Goal: Task Accomplishment & Management: Complete application form

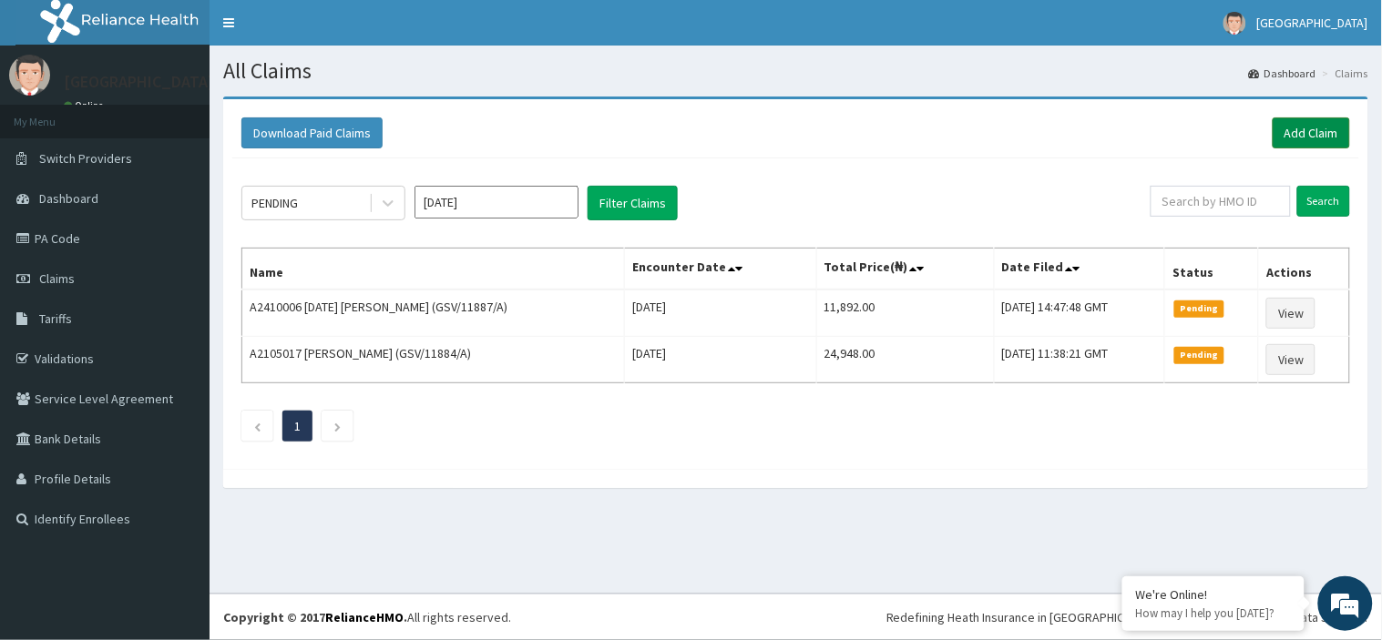
click at [1293, 122] on link "Add Claim" at bounding box center [1310, 132] width 77 height 31
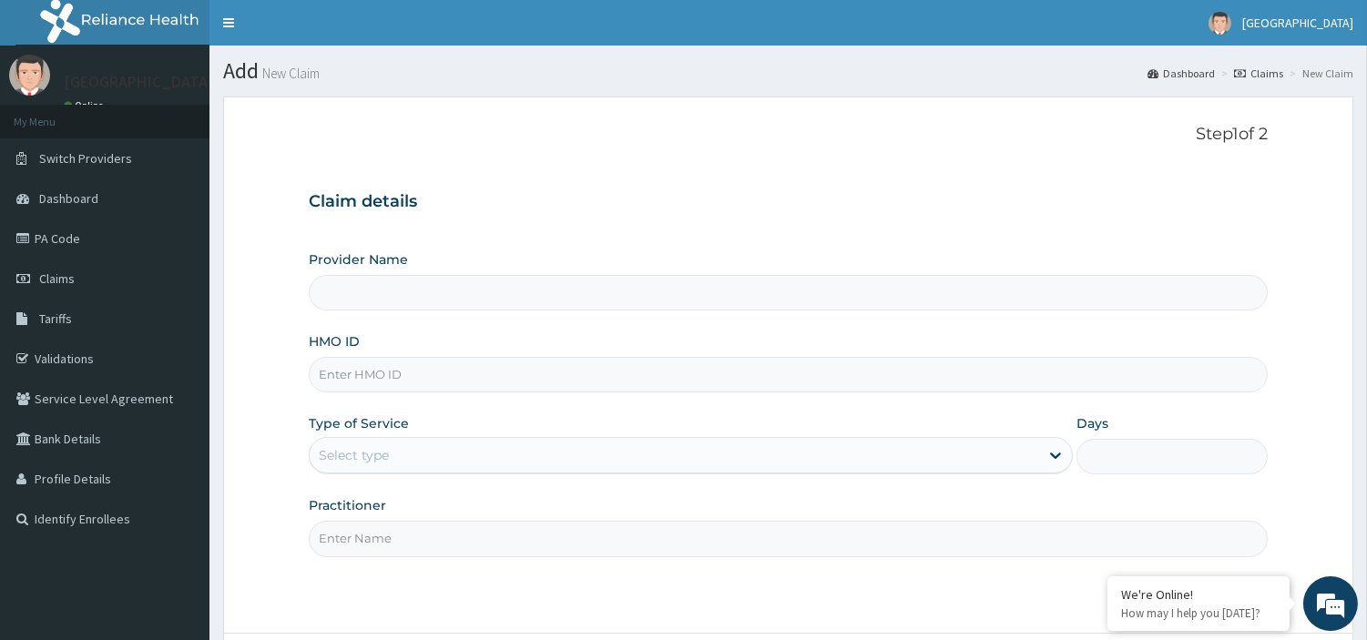
click at [369, 377] on input "HMO ID" at bounding box center [788, 375] width 959 height 36
type input "[GEOGRAPHIC_DATA]"
click at [377, 368] on input "GSV/11022/A" at bounding box center [788, 375] width 959 height 36
type input "GSV/14515/A"
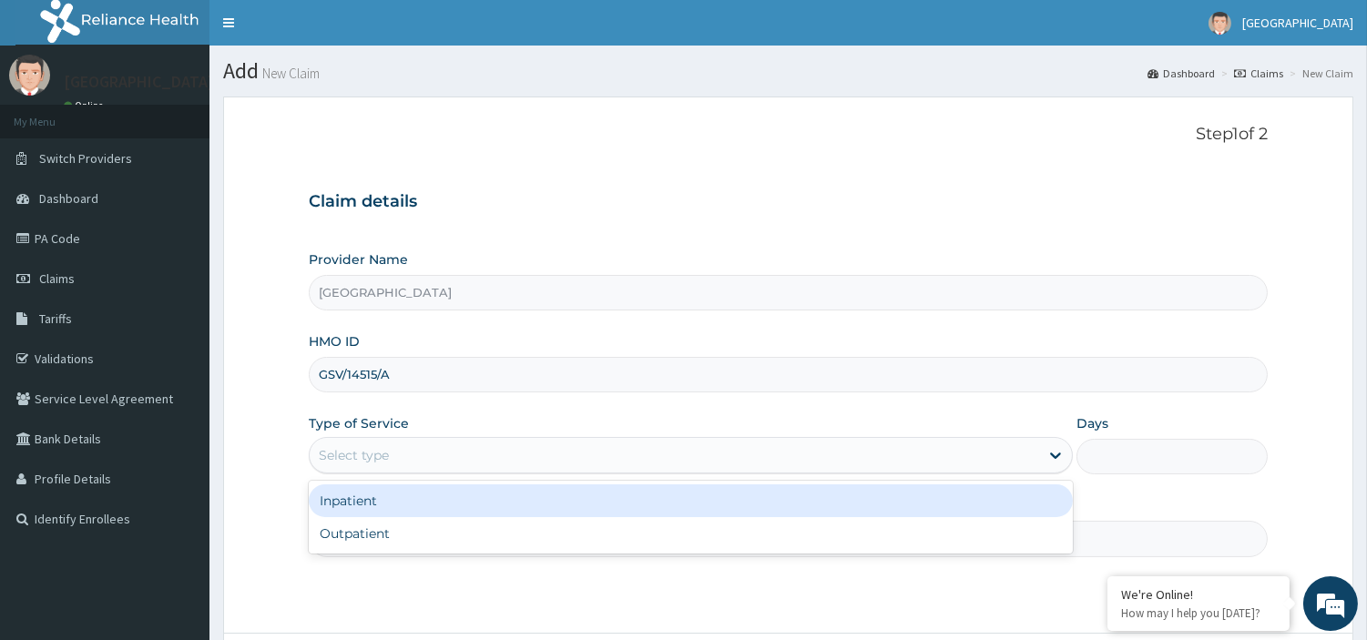
click at [433, 458] on div "Select type" at bounding box center [674, 455] width 729 height 29
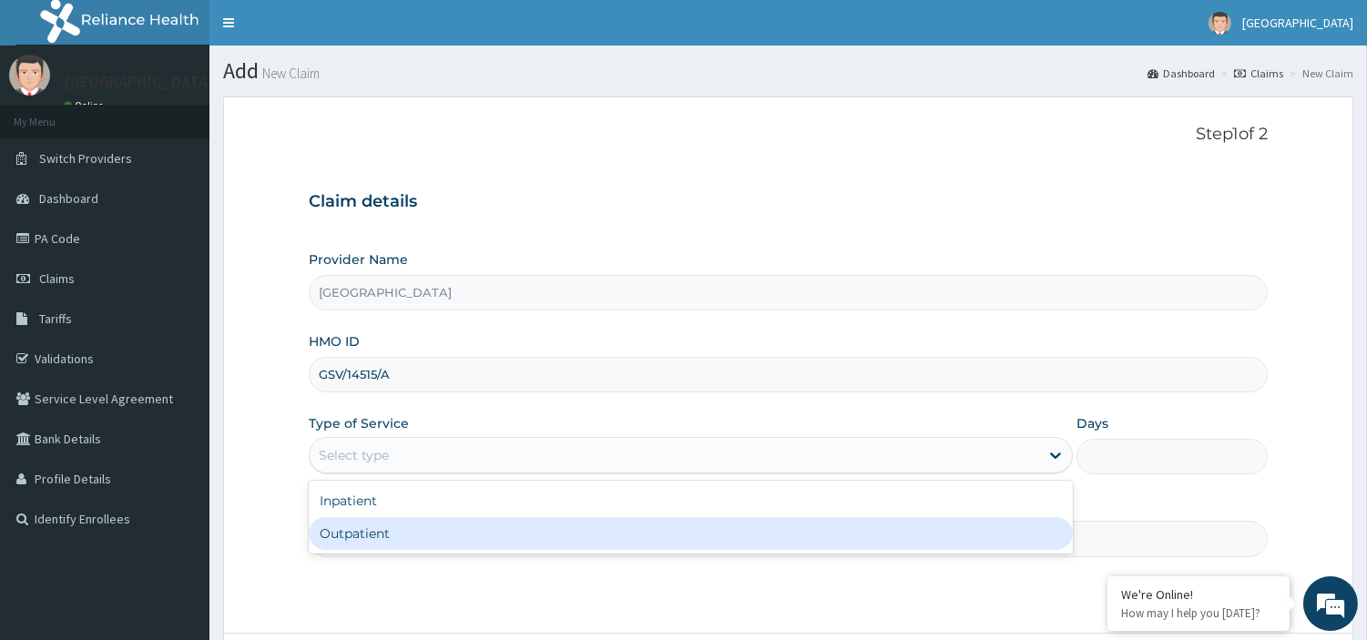
click at [434, 528] on div "Outpatient" at bounding box center [691, 533] width 764 height 33
type input "1"
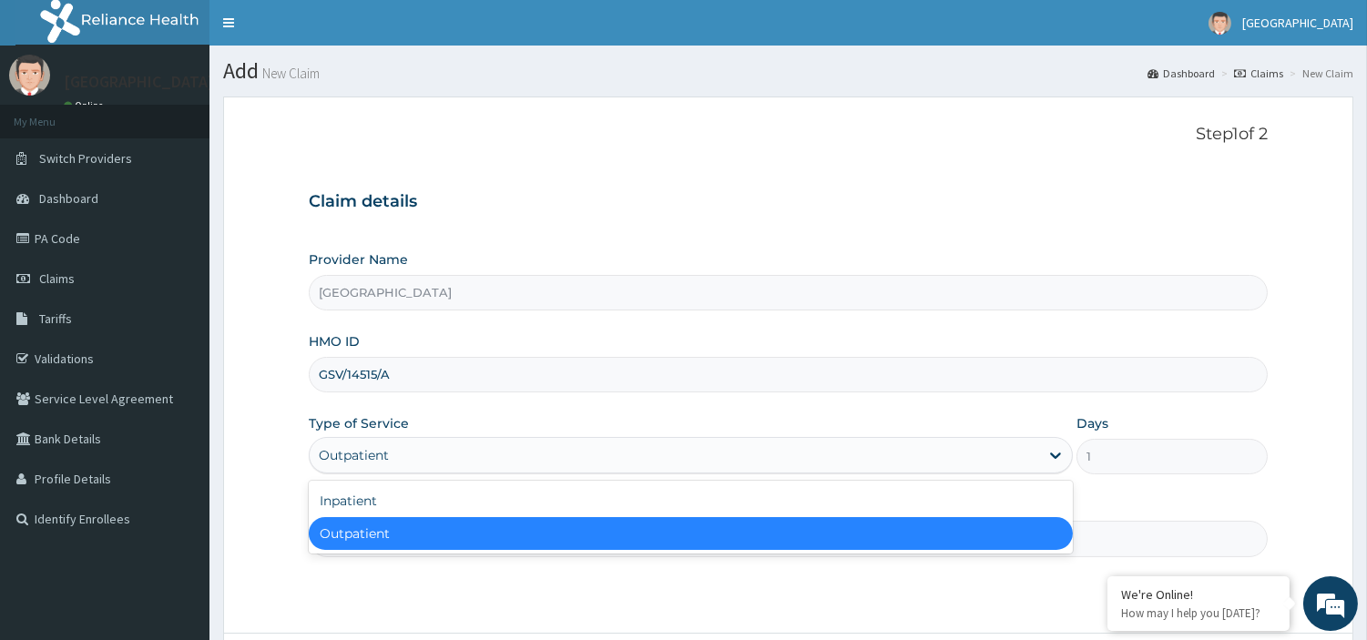
click at [447, 455] on div "Outpatient" at bounding box center [674, 455] width 729 height 29
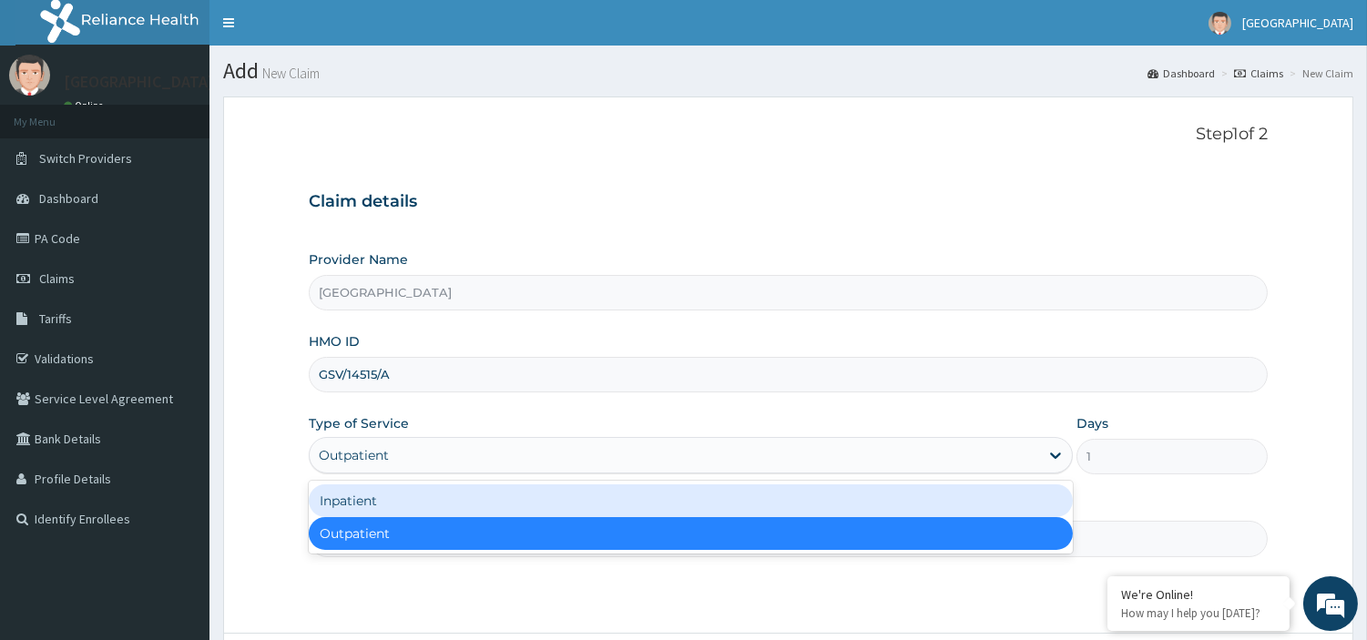
click at [443, 490] on div "Inpatient" at bounding box center [691, 500] width 764 height 33
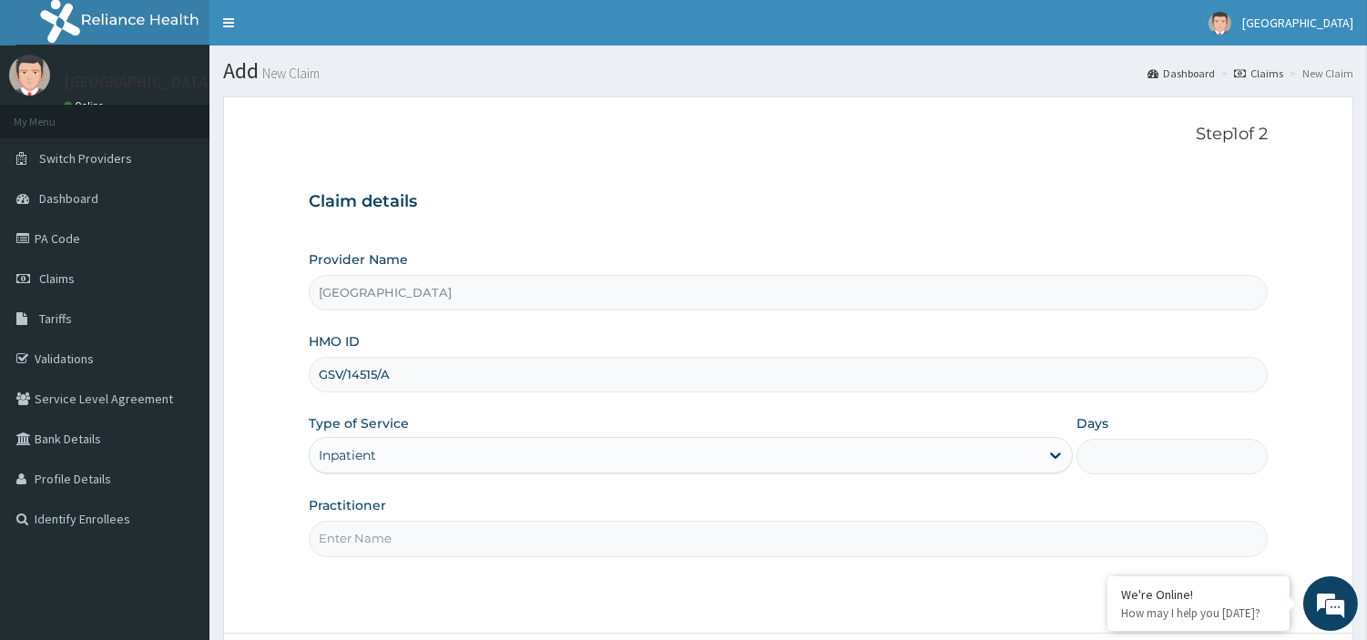
click at [1141, 455] on input "Days" at bounding box center [1171, 457] width 191 height 36
type input "3"
click at [989, 552] on input "Practitioner" at bounding box center [788, 539] width 959 height 36
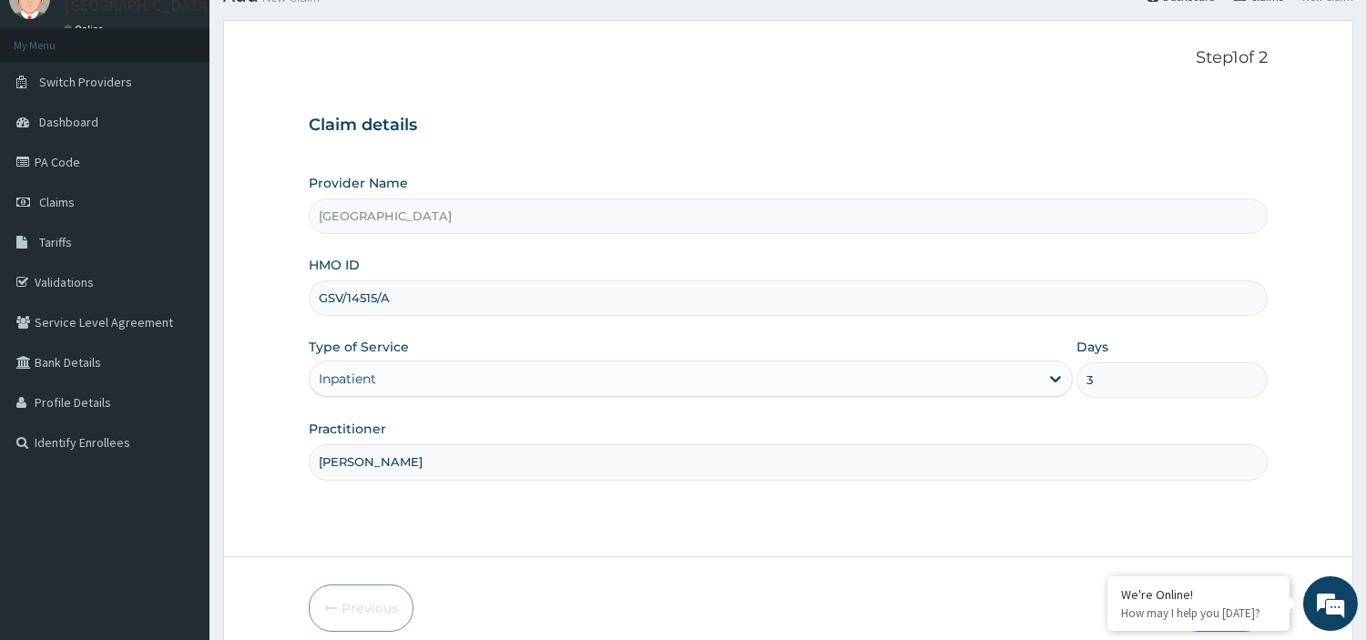
scroll to position [157, 0]
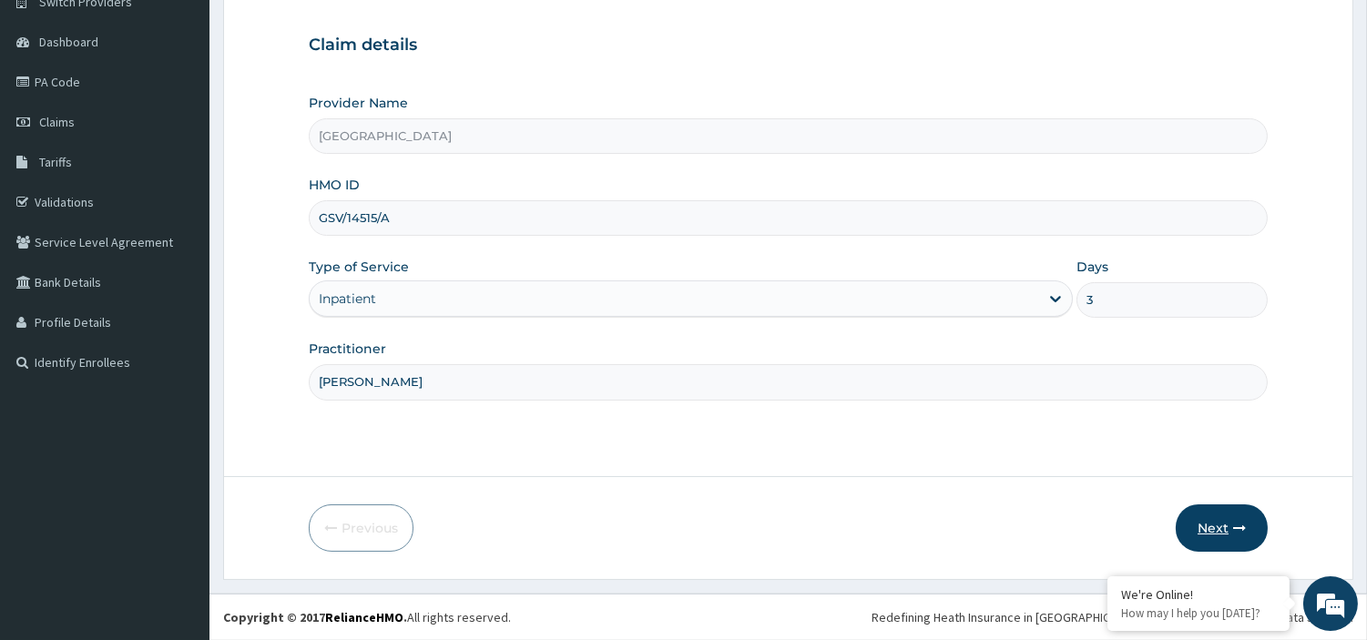
type input "dr magnus"
click at [1225, 516] on button "Next" at bounding box center [1222, 528] width 92 height 47
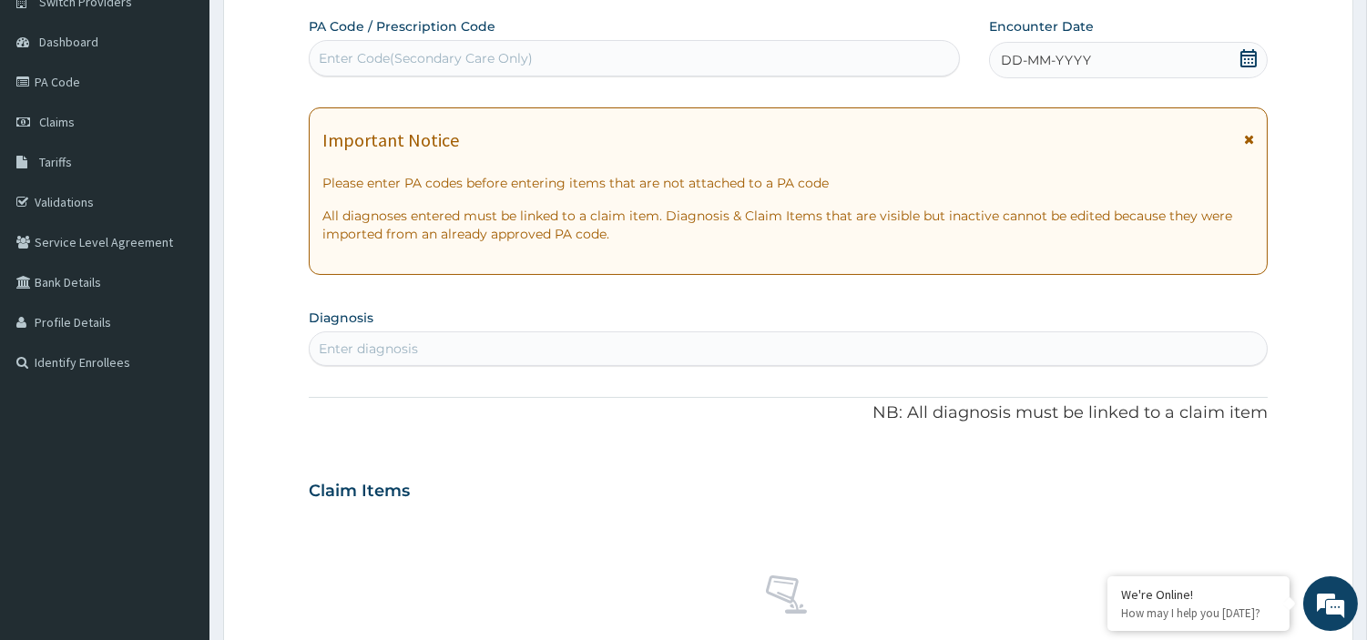
click at [446, 47] on div "Enter Code(Secondary Care Only)" at bounding box center [634, 58] width 649 height 29
paste input "PA/7654AD"
type input "PA/7654AD"
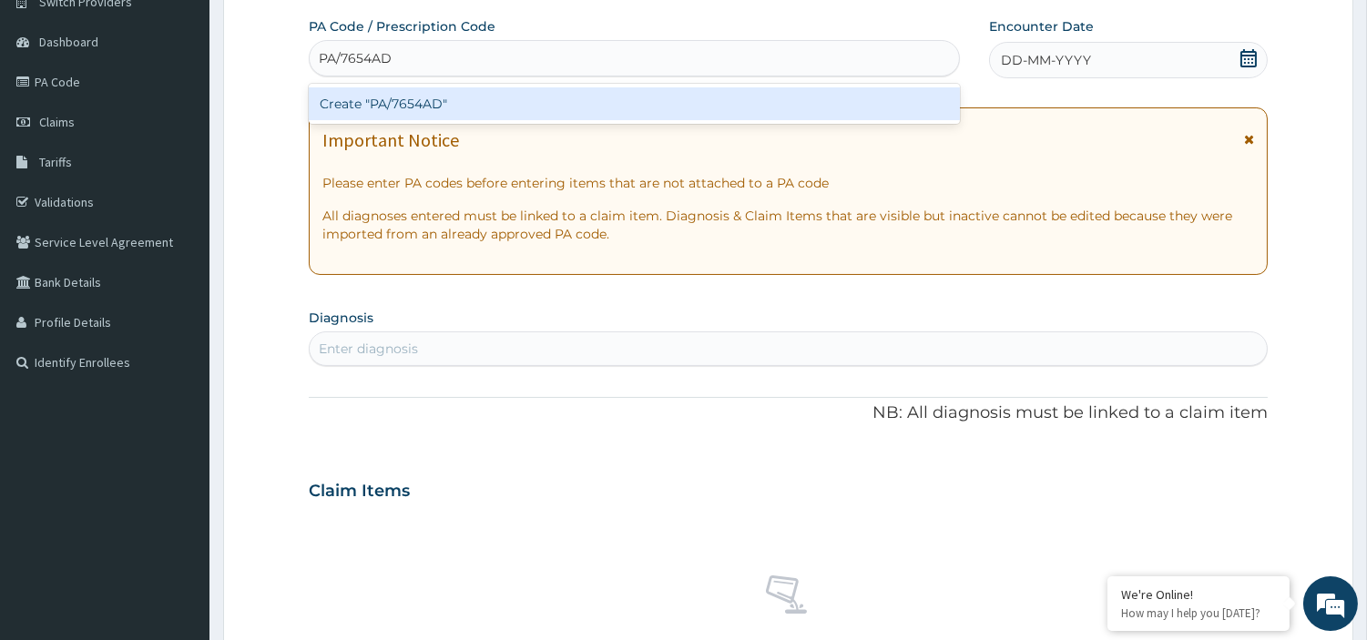
click at [438, 95] on div "Create "PA/7654AD"" at bounding box center [634, 103] width 651 height 33
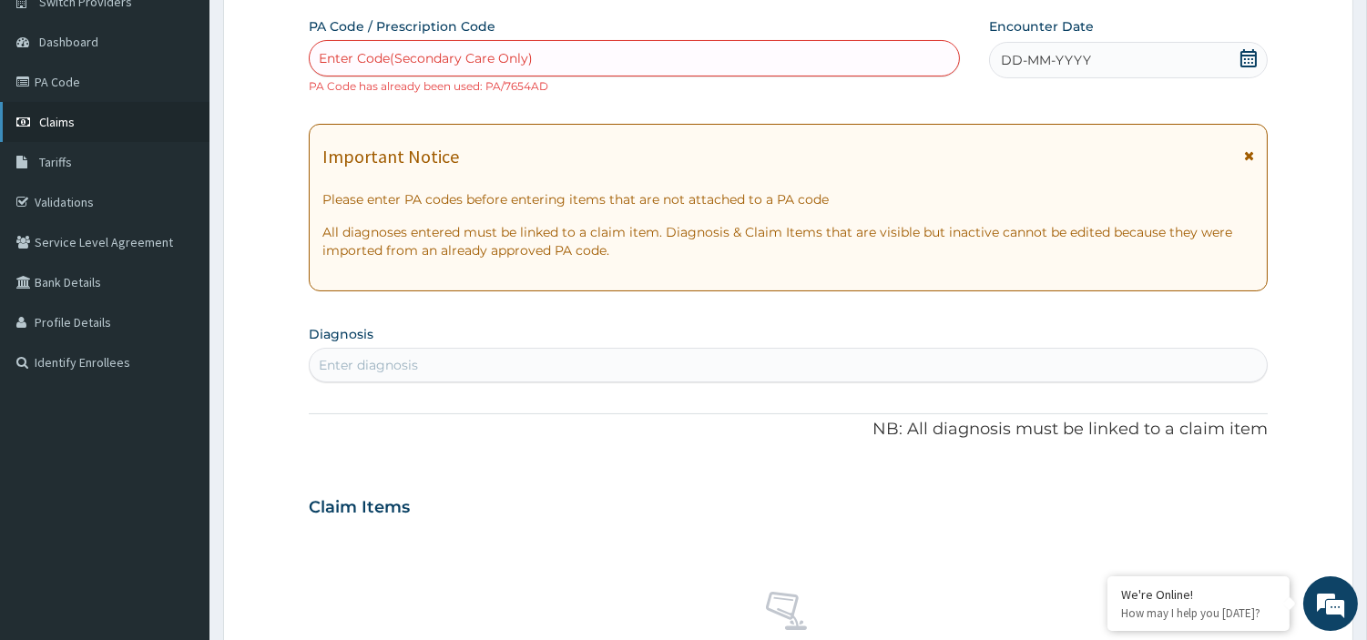
click at [67, 126] on span "Claims" at bounding box center [57, 122] width 36 height 16
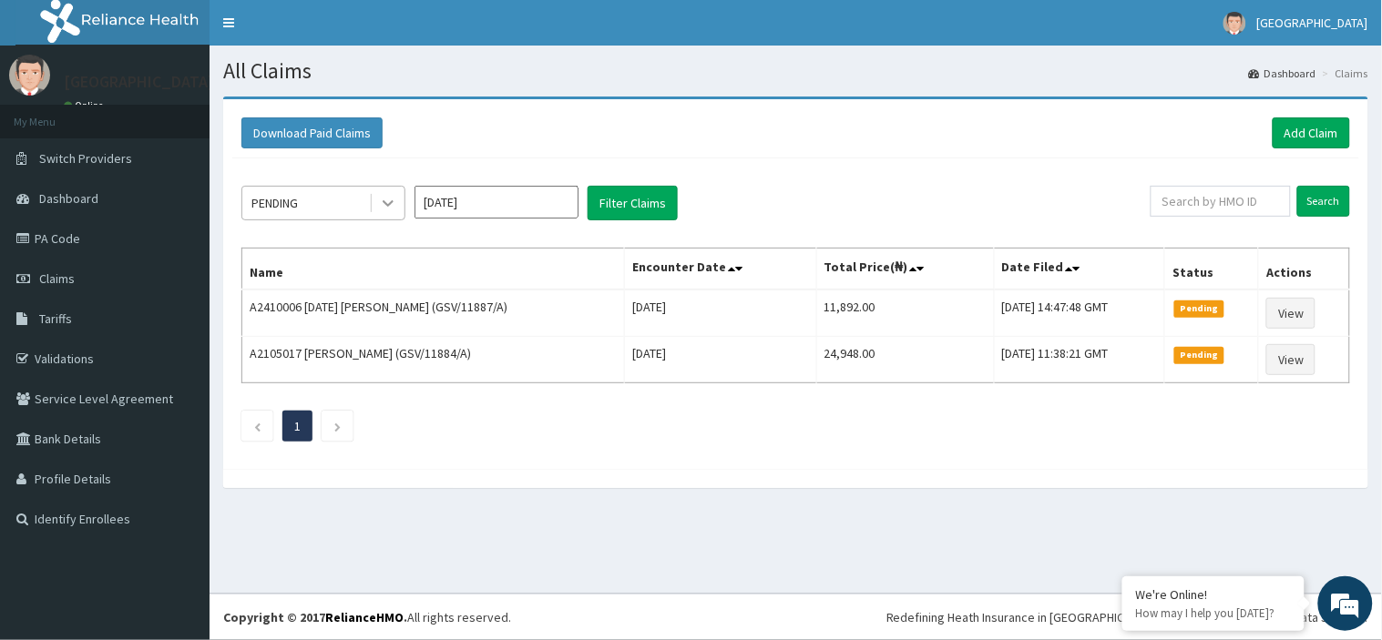
click at [393, 203] on icon at bounding box center [388, 203] width 18 height 18
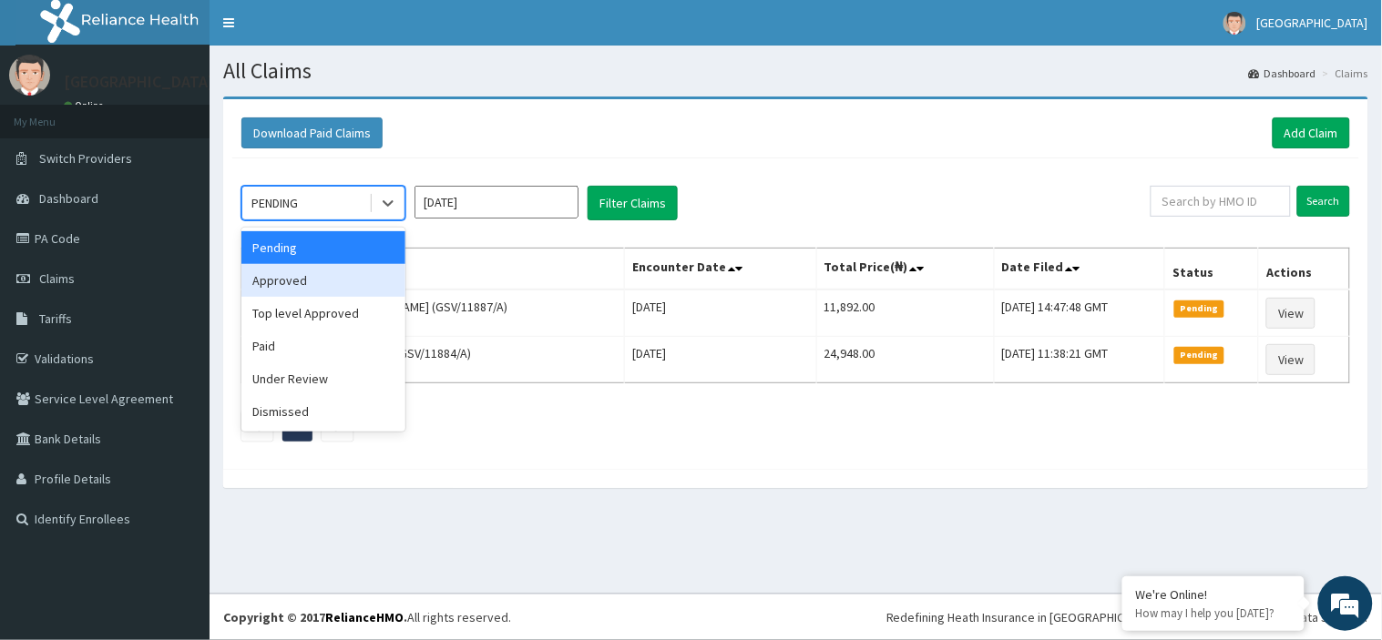
click at [373, 277] on div "Approved" at bounding box center [323, 280] width 164 height 33
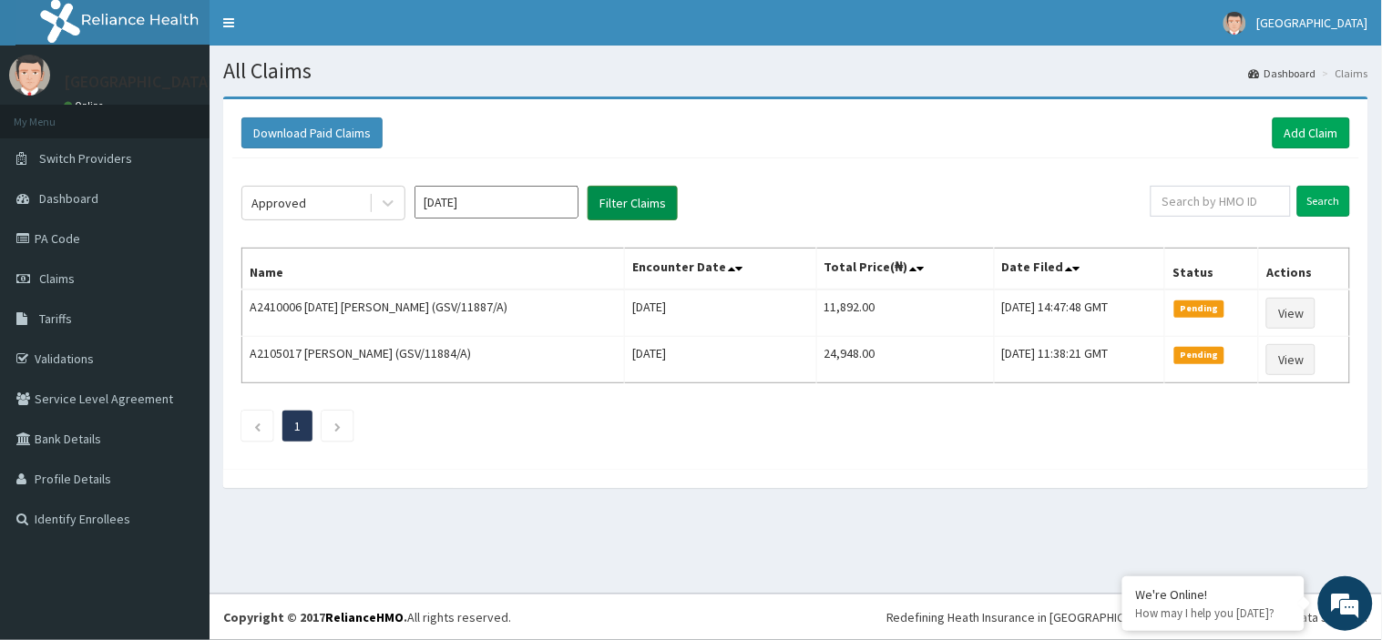
click at [653, 208] on button "Filter Claims" at bounding box center [632, 203] width 90 height 35
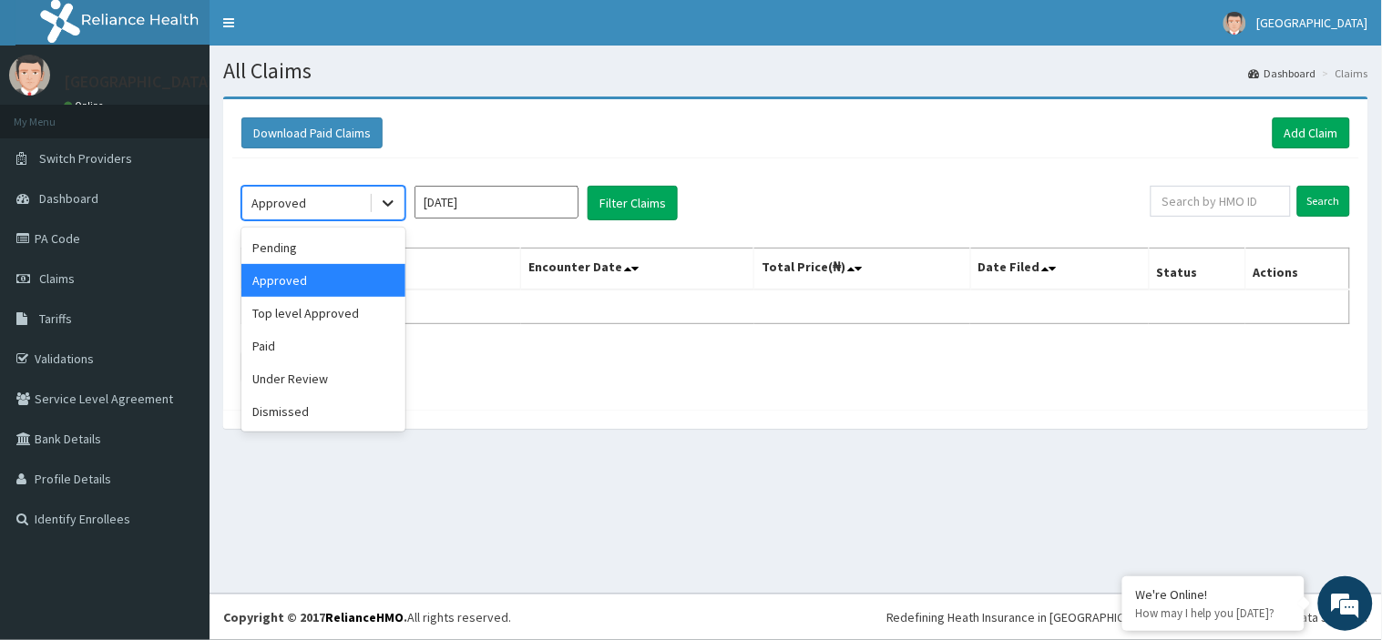
click at [382, 200] on icon at bounding box center [388, 203] width 18 height 18
click at [307, 376] on div "Under Review" at bounding box center [323, 378] width 164 height 33
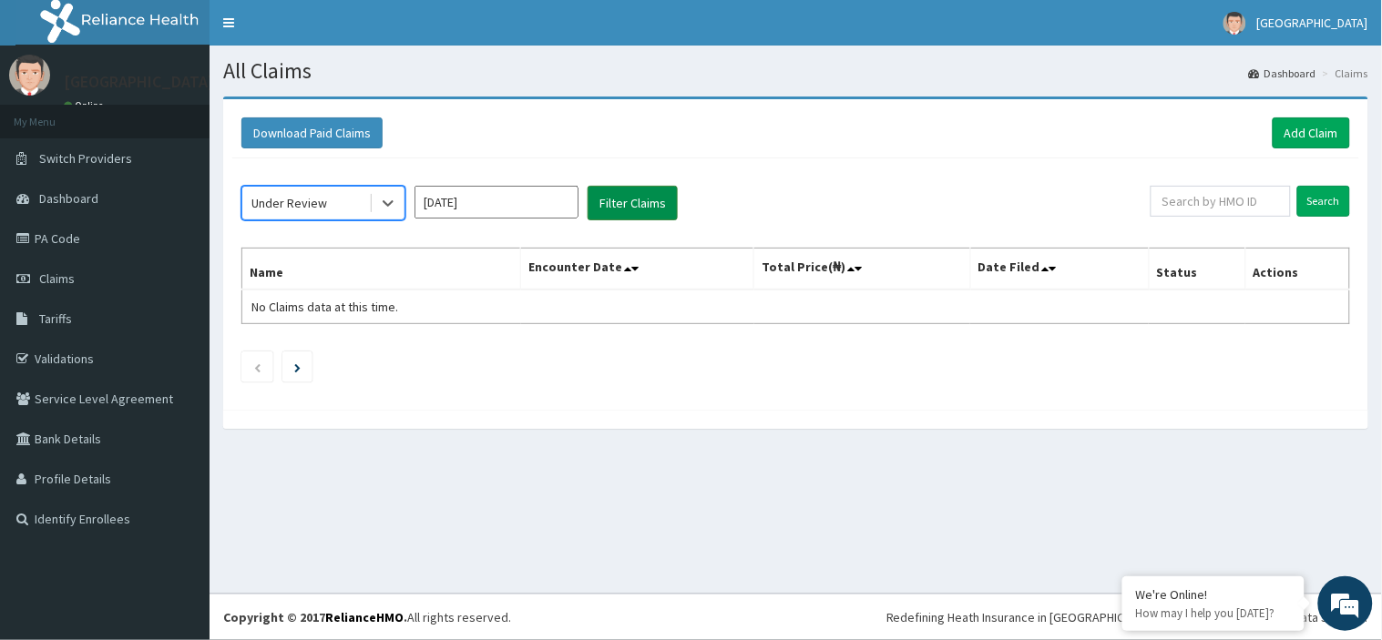
click at [647, 210] on button "Filter Claims" at bounding box center [632, 203] width 90 height 35
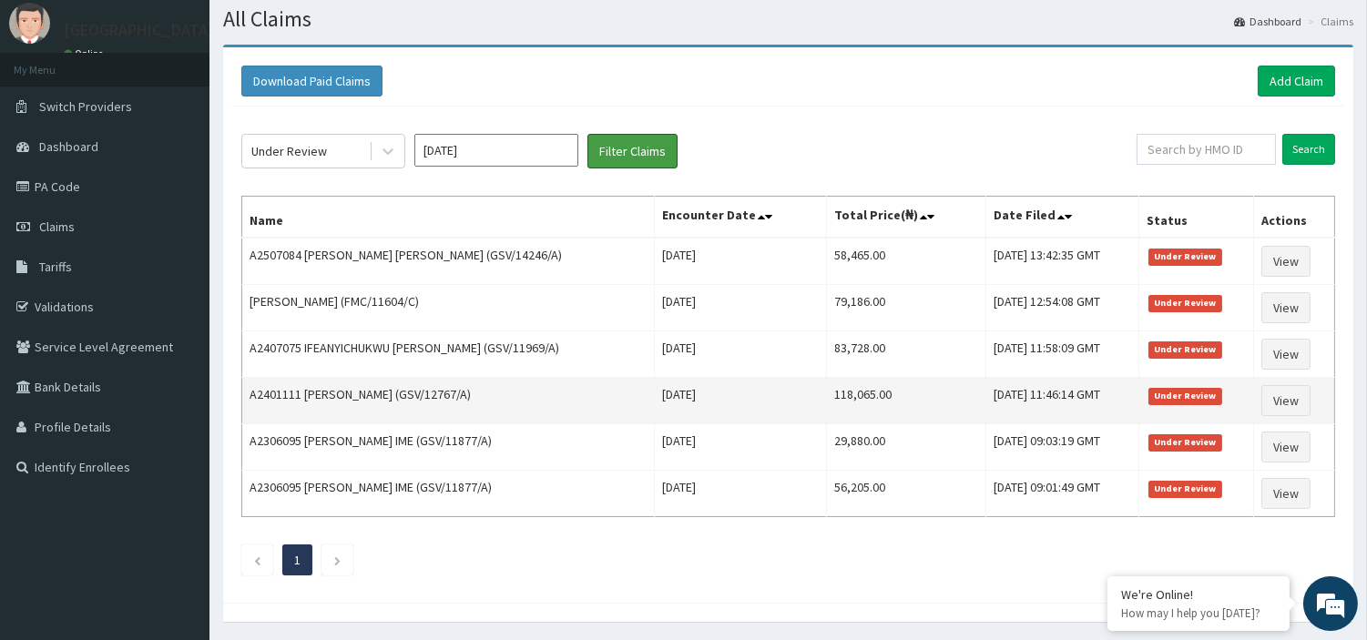
scroll to position [101, 0]
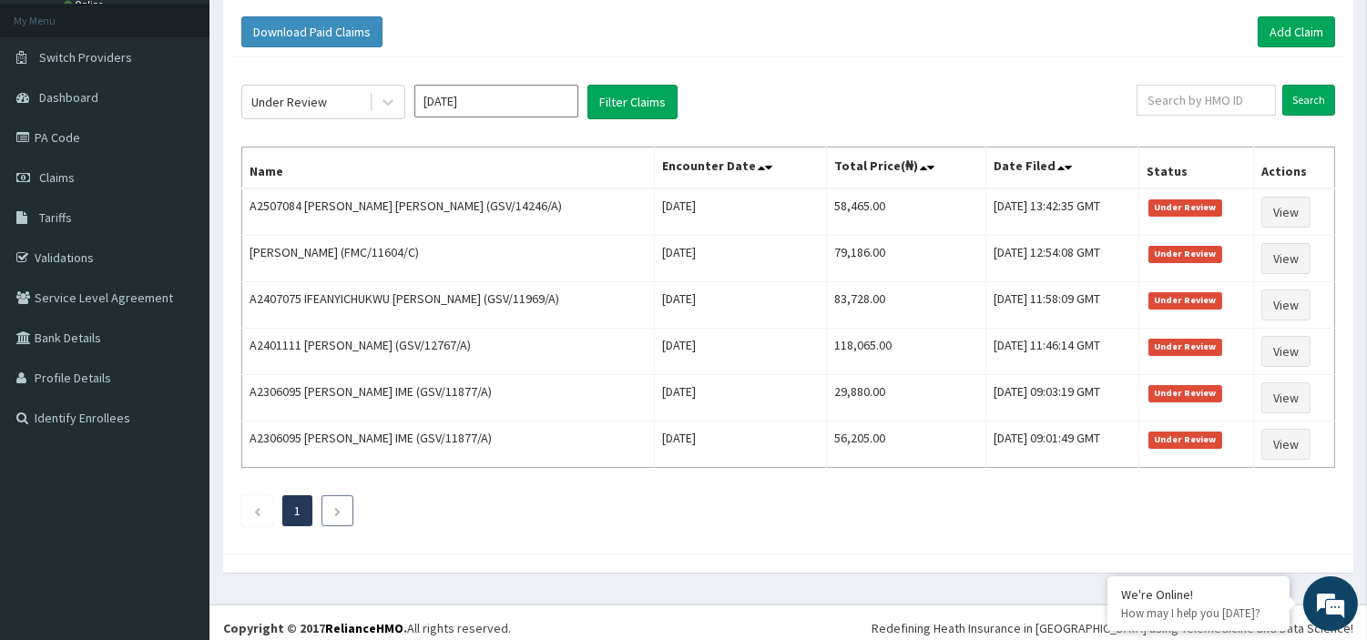
click at [332, 508] on li at bounding box center [337, 510] width 32 height 31
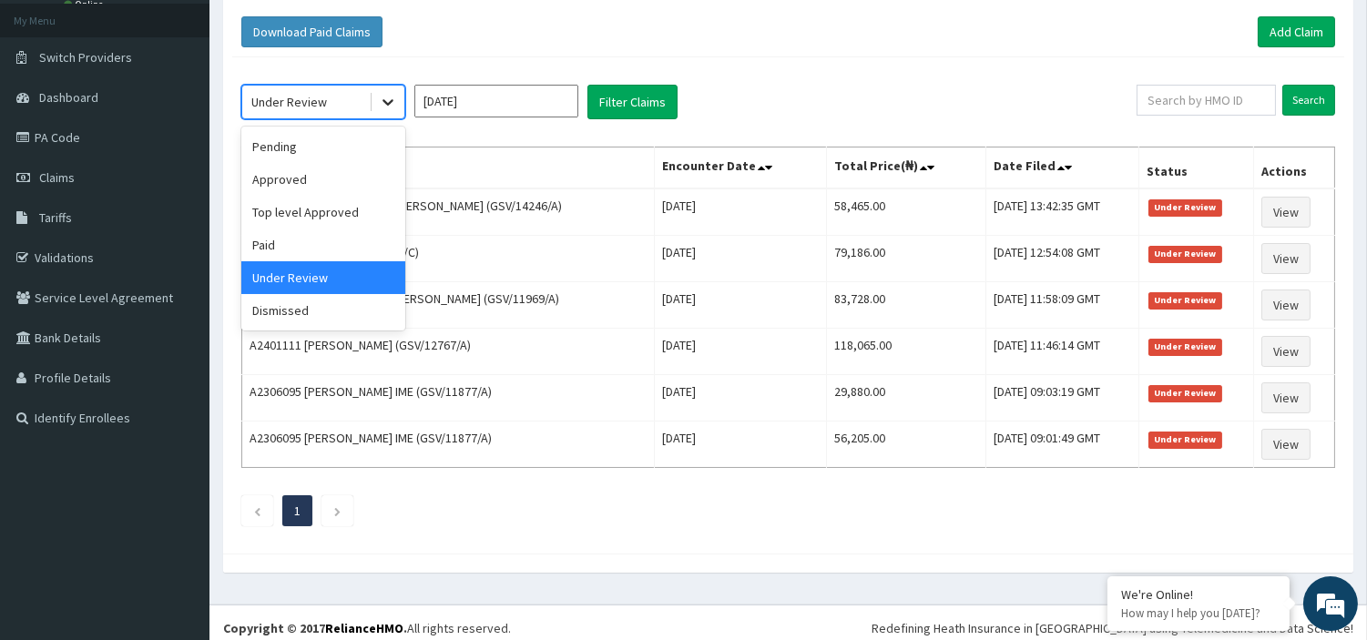
click at [376, 98] on div at bounding box center [388, 102] width 33 height 33
click at [343, 155] on div "Pending" at bounding box center [323, 146] width 164 height 33
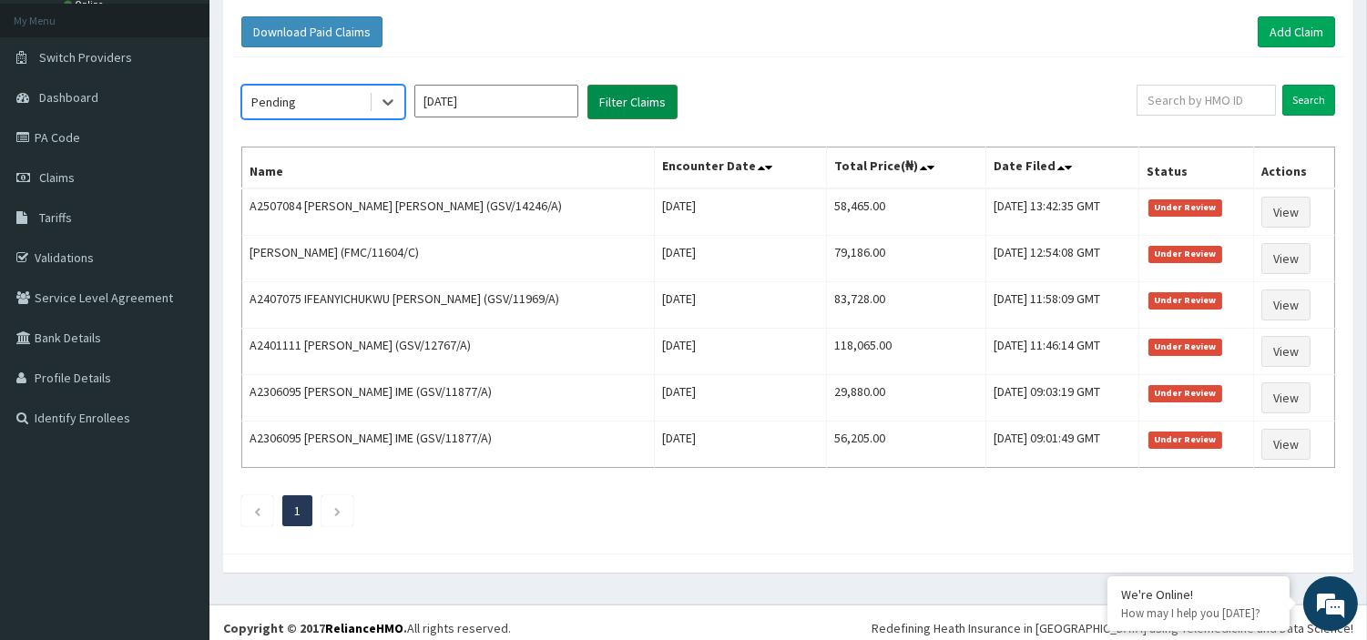
click at [656, 112] on button "Filter Claims" at bounding box center [632, 102] width 90 height 35
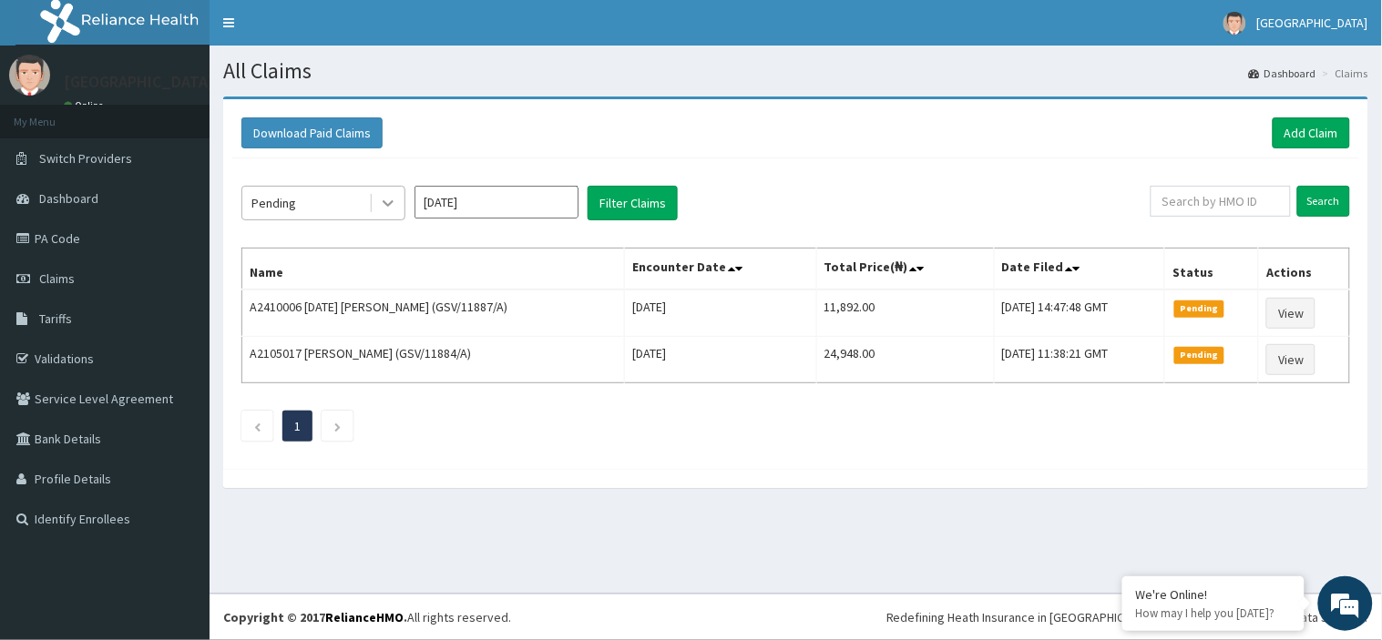
click at [392, 208] on icon at bounding box center [388, 203] width 18 height 18
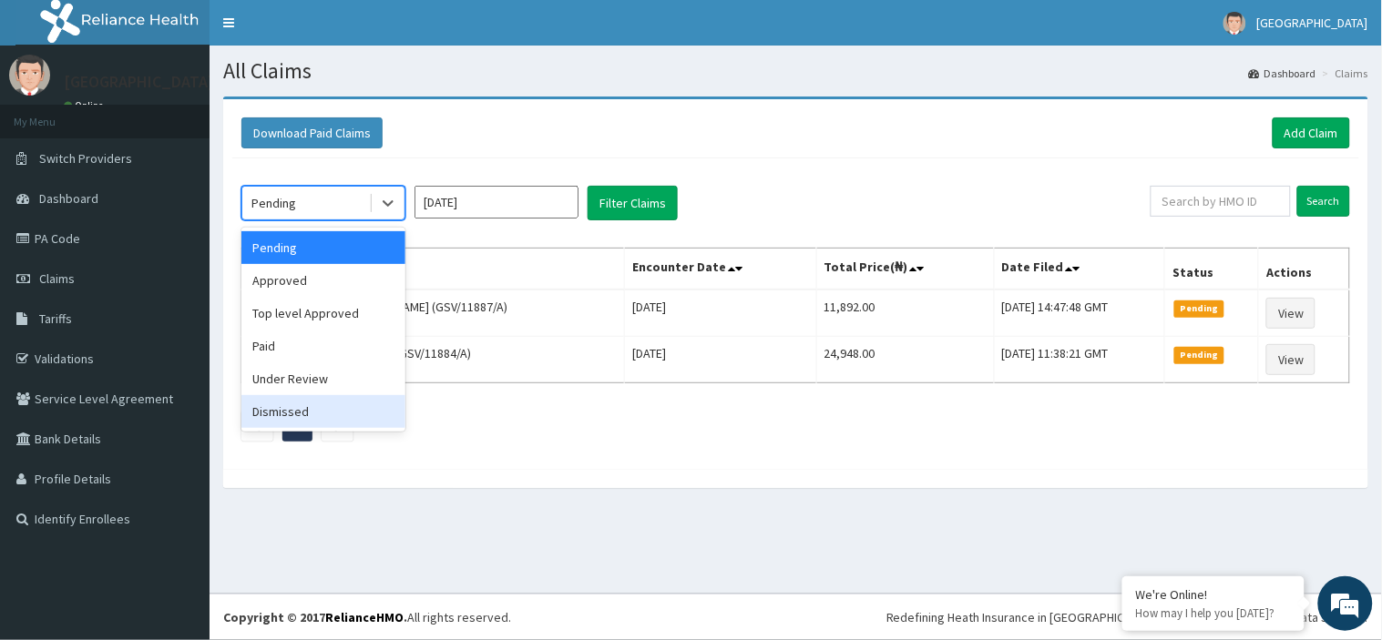
click at [317, 414] on div "Dismissed" at bounding box center [323, 411] width 164 height 33
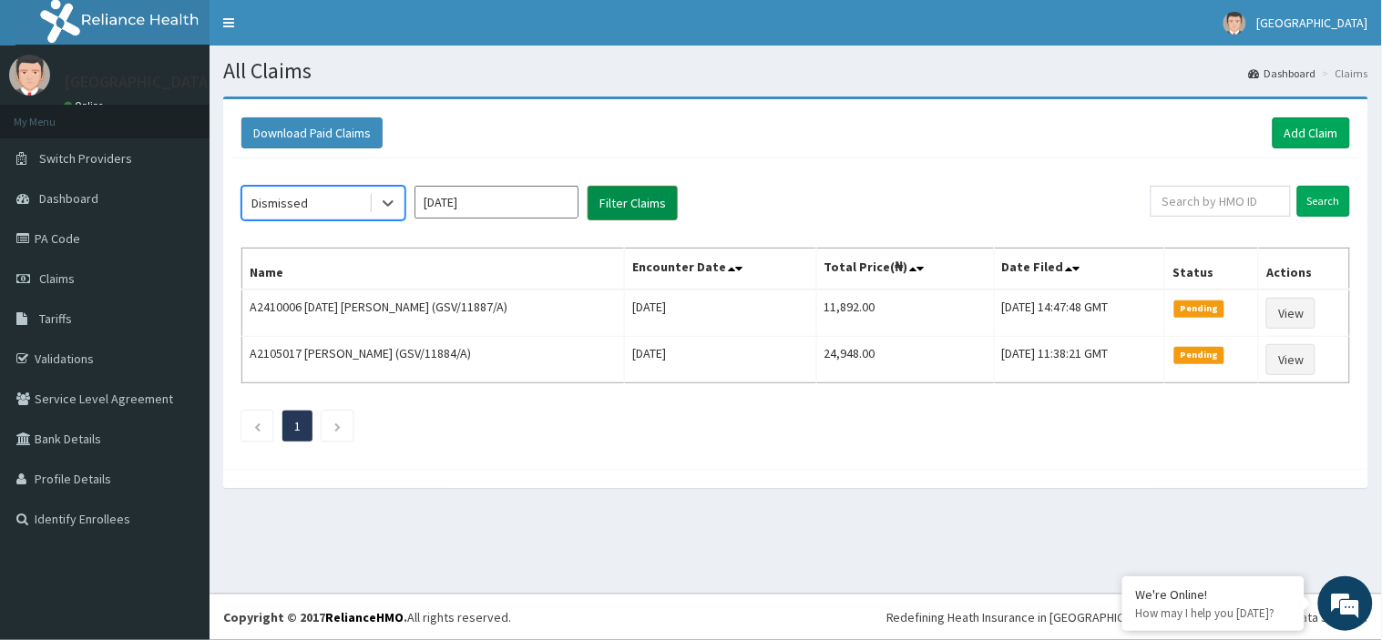
click at [623, 214] on button "Filter Claims" at bounding box center [632, 203] width 90 height 35
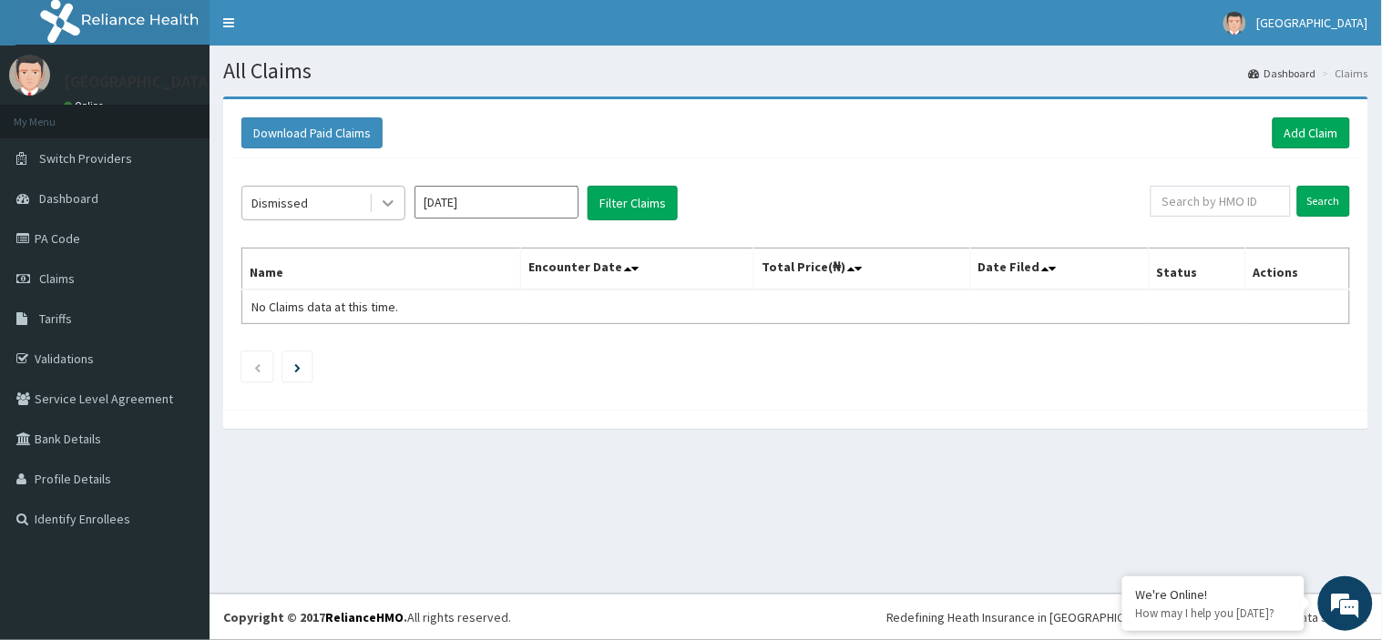
click at [386, 208] on icon at bounding box center [388, 203] width 18 height 18
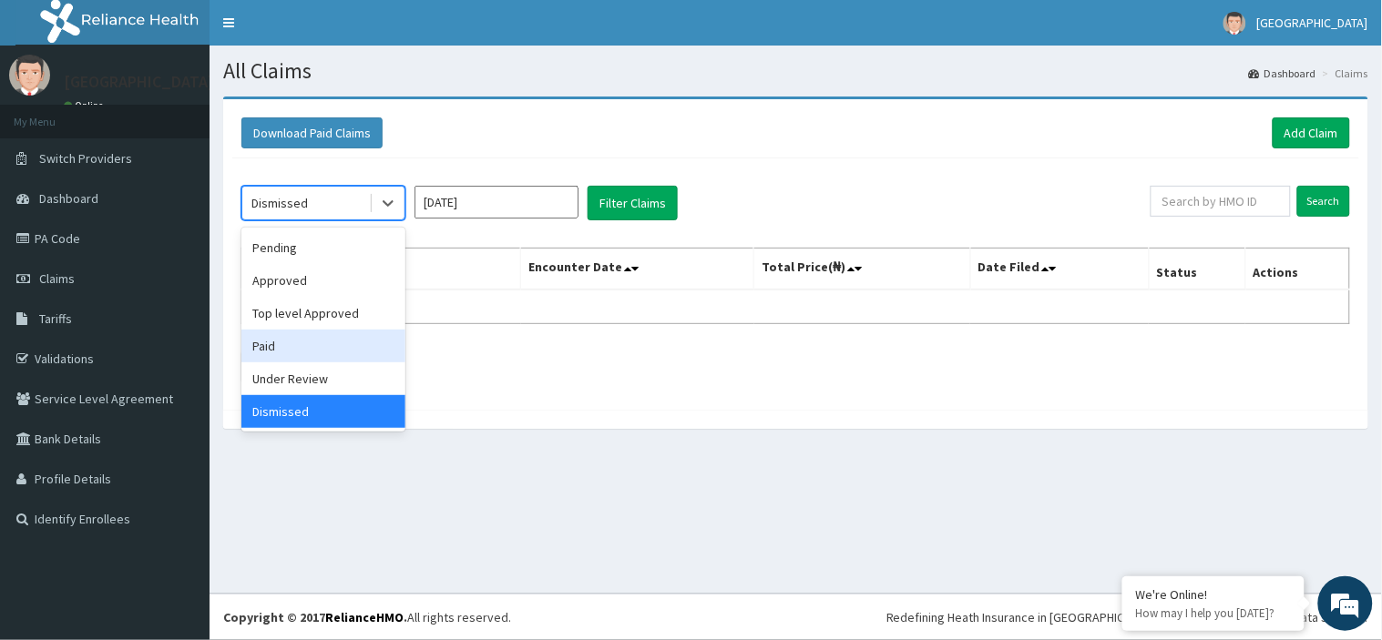
click at [314, 332] on div "Paid" at bounding box center [323, 346] width 164 height 33
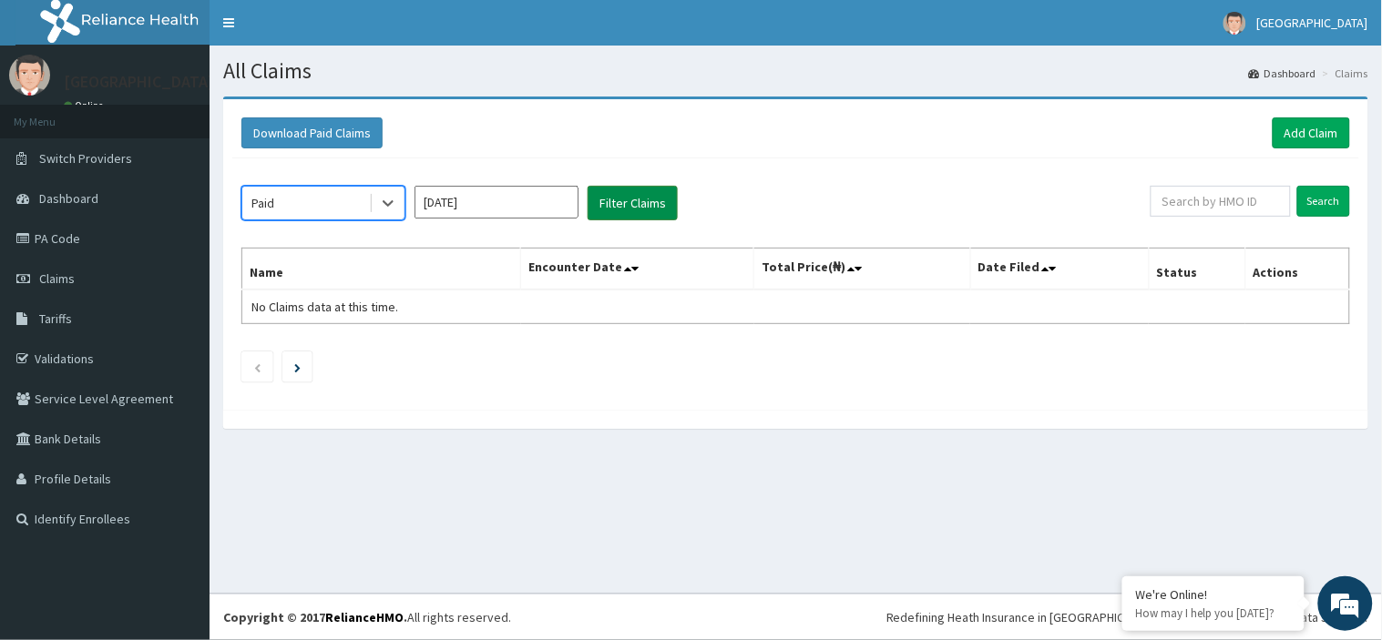
click at [634, 205] on button "Filter Claims" at bounding box center [632, 203] width 90 height 35
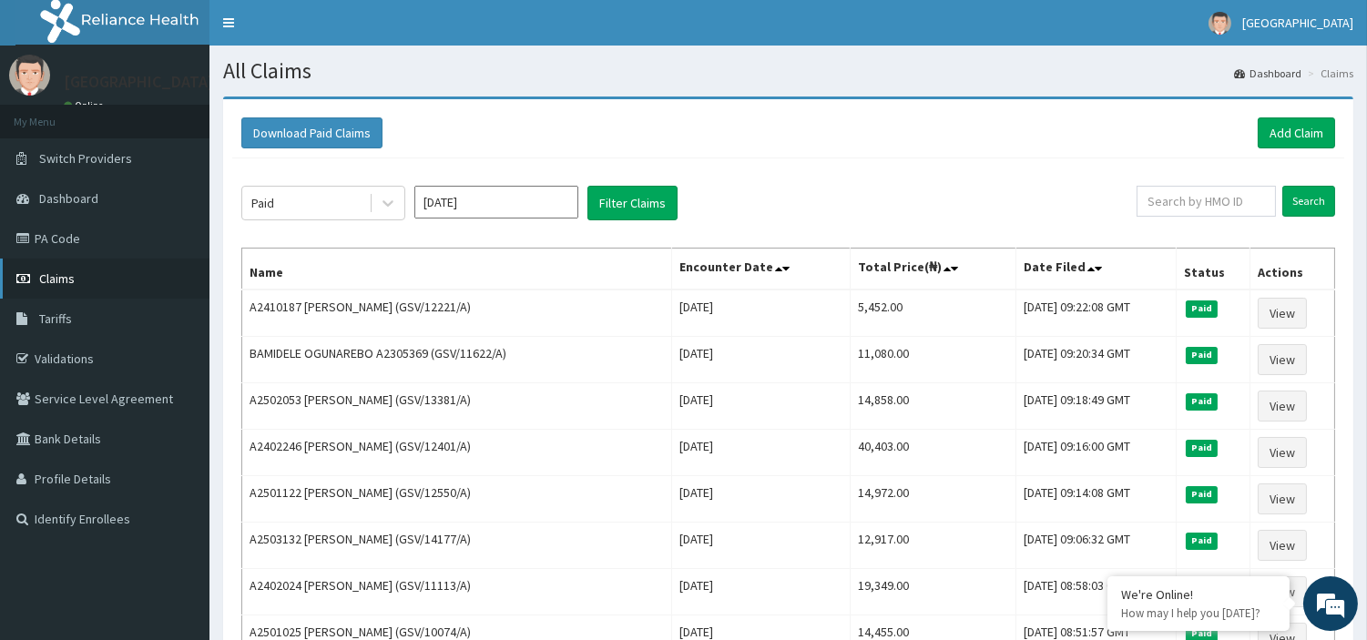
click at [57, 275] on span "Claims" at bounding box center [57, 278] width 36 height 16
